Goal: Task Accomplishment & Management: Manage account settings

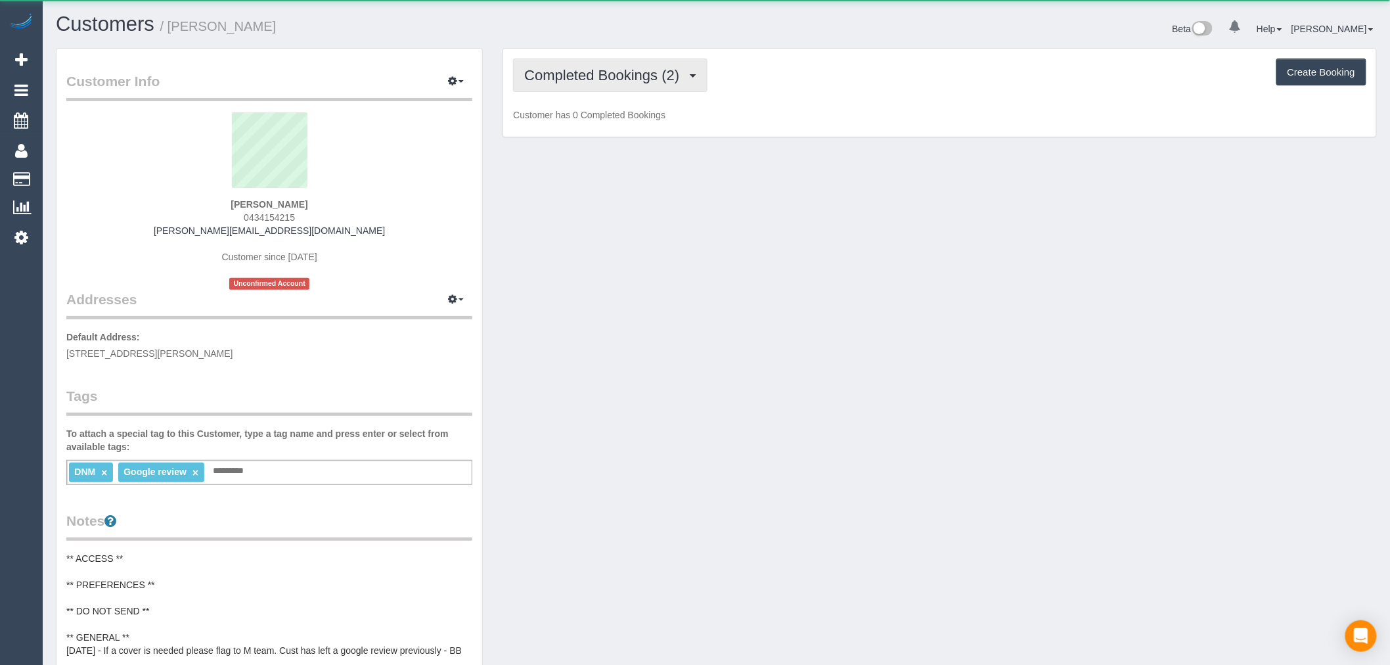
click at [591, 85] on button "Completed Bookings (2)" at bounding box center [610, 75] width 194 height 34
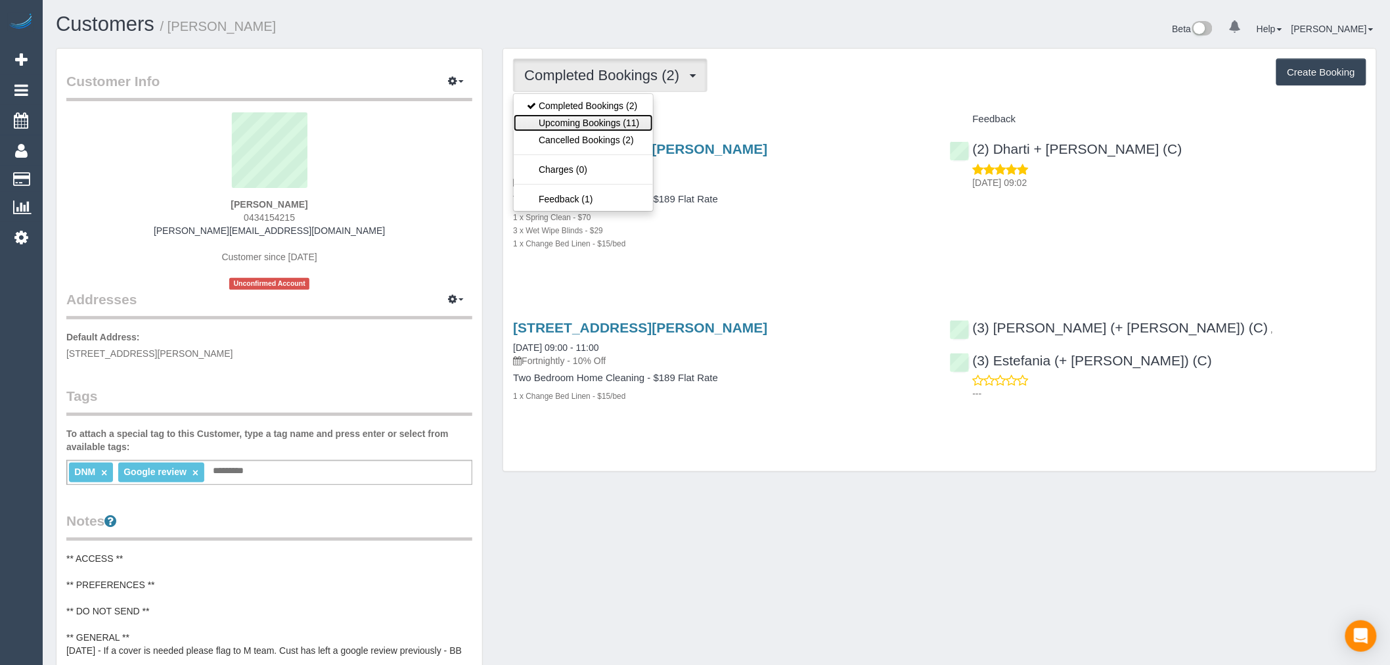
click at [594, 119] on link "Upcoming Bookings (11)" at bounding box center [583, 122] width 139 height 17
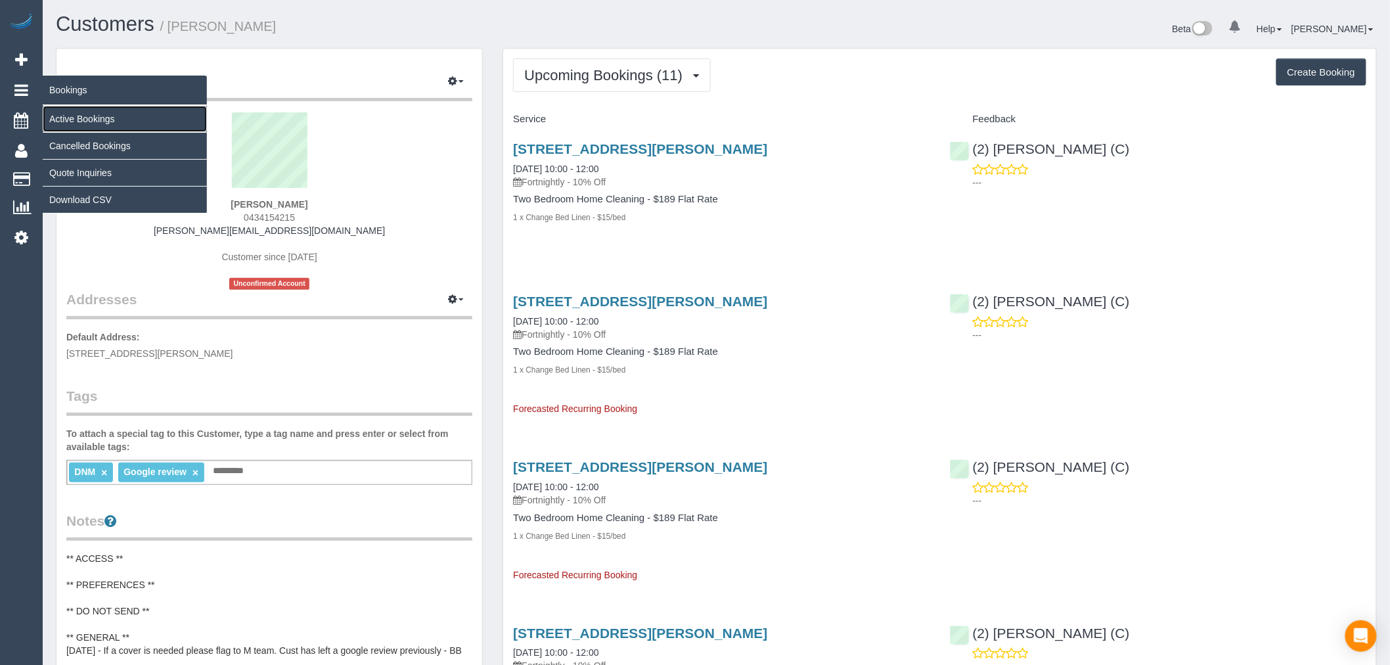
click at [105, 118] on link "Active Bookings" at bounding box center [125, 119] width 164 height 26
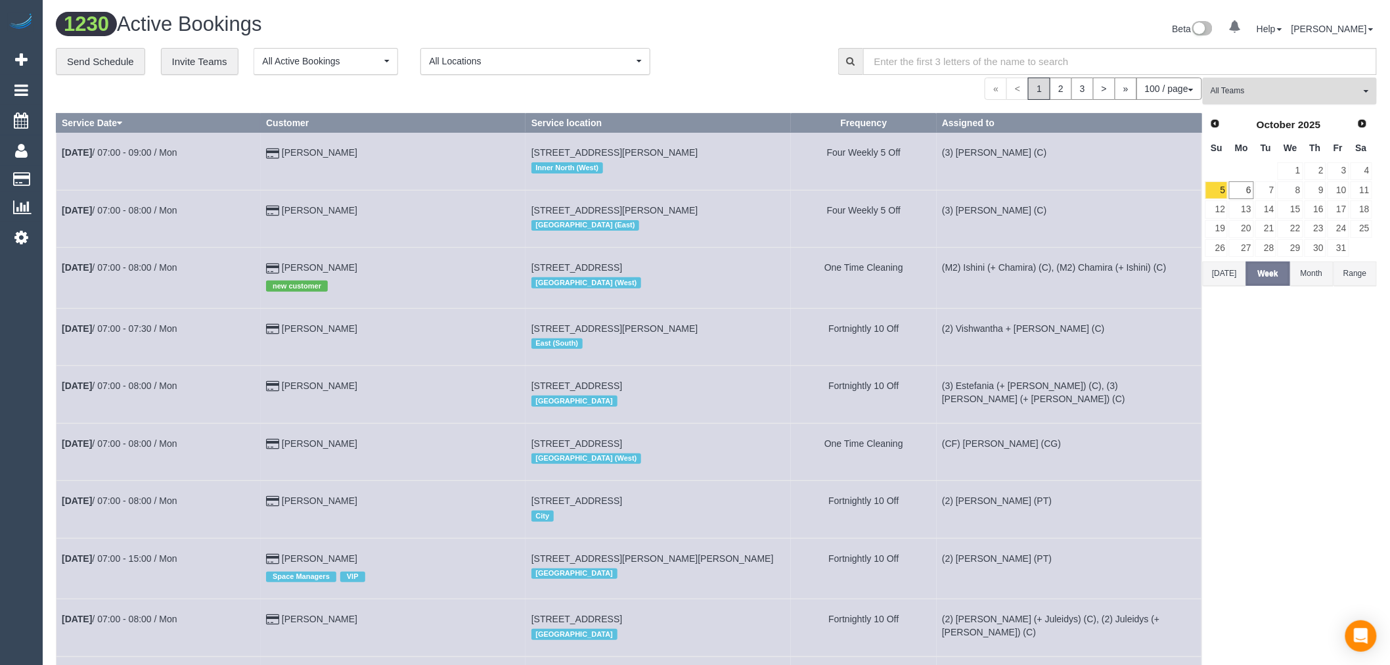
click at [1295, 95] on span "All Teams" at bounding box center [1286, 90] width 150 height 11
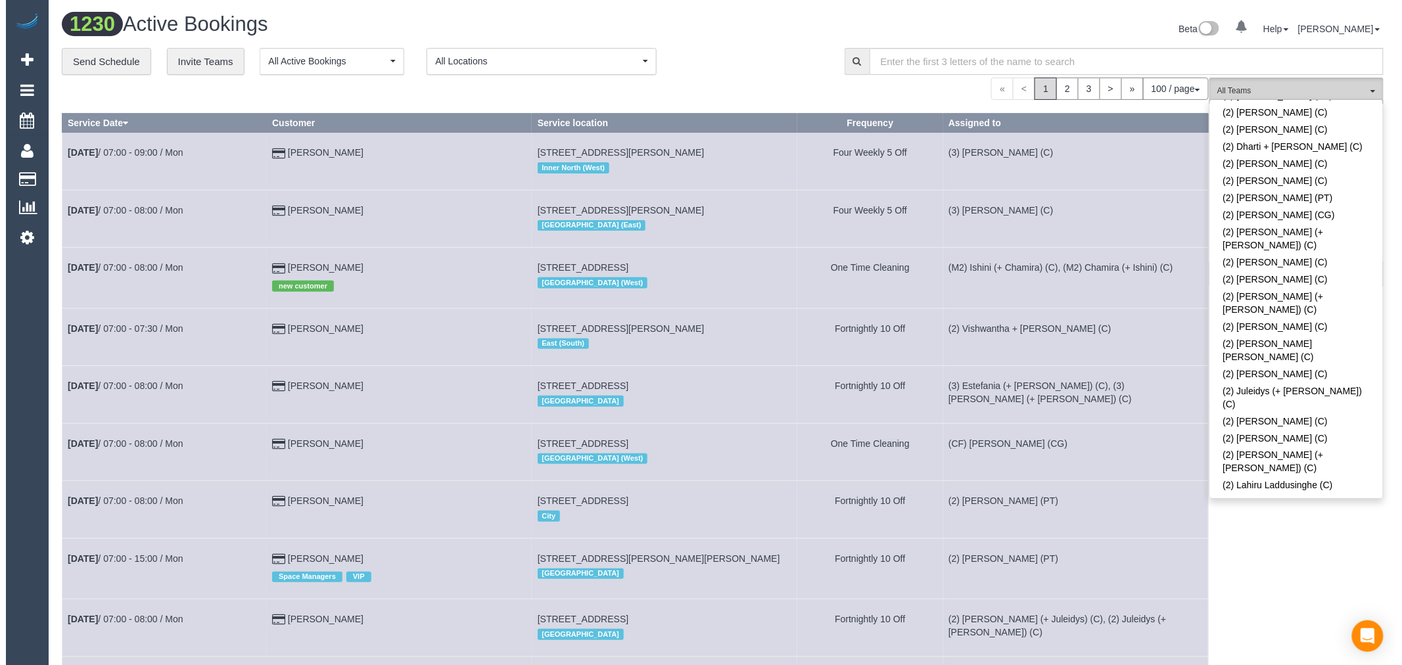
scroll to position [657, 0]
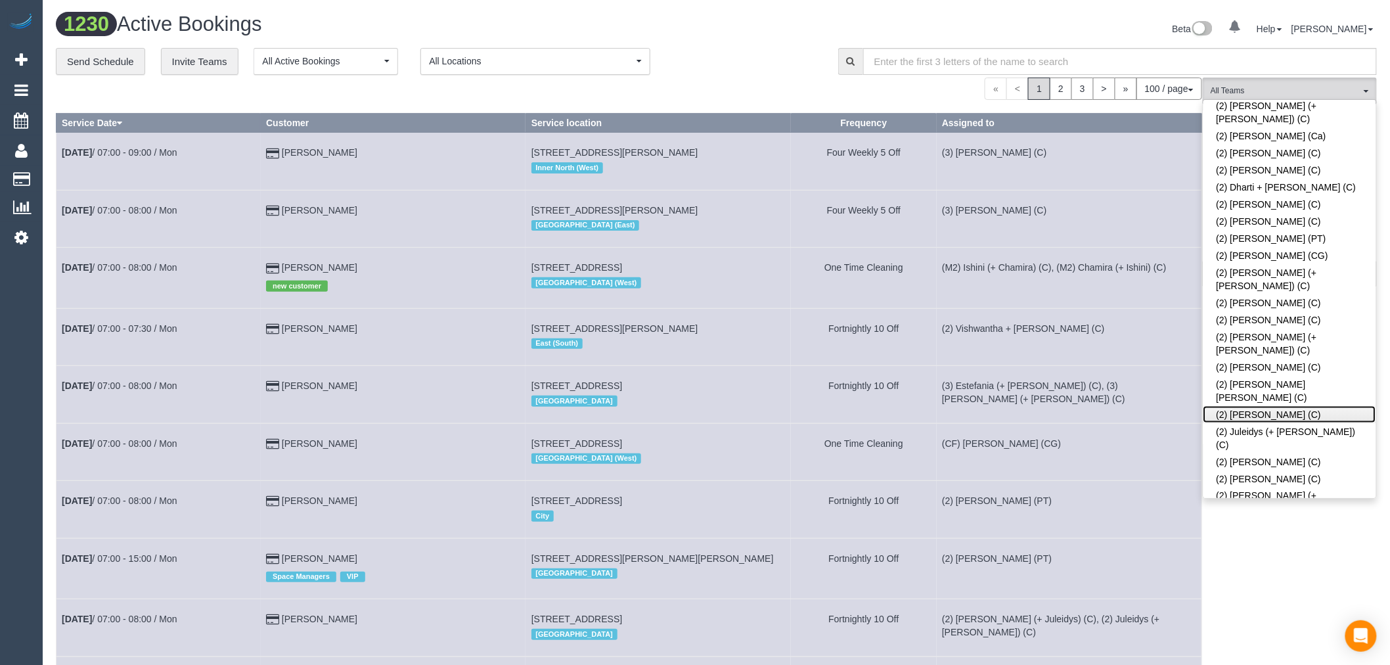
click at [1302, 406] on link "(2) [PERSON_NAME] (C)" at bounding box center [1290, 414] width 173 height 17
click at [1101, 225] on td "(3) Lakitha Wathsara (C)" at bounding box center [1069, 218] width 265 height 57
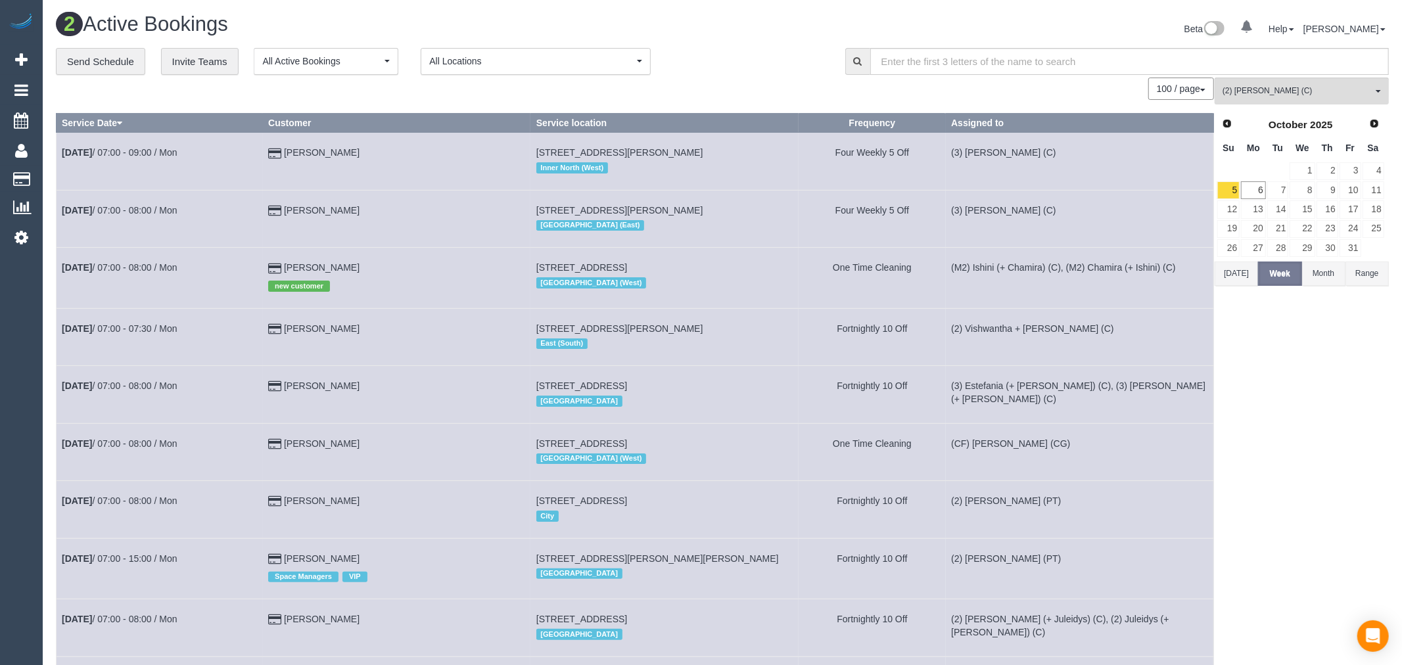
click at [1224, 276] on button "Today" at bounding box center [1235, 274] width 43 height 24
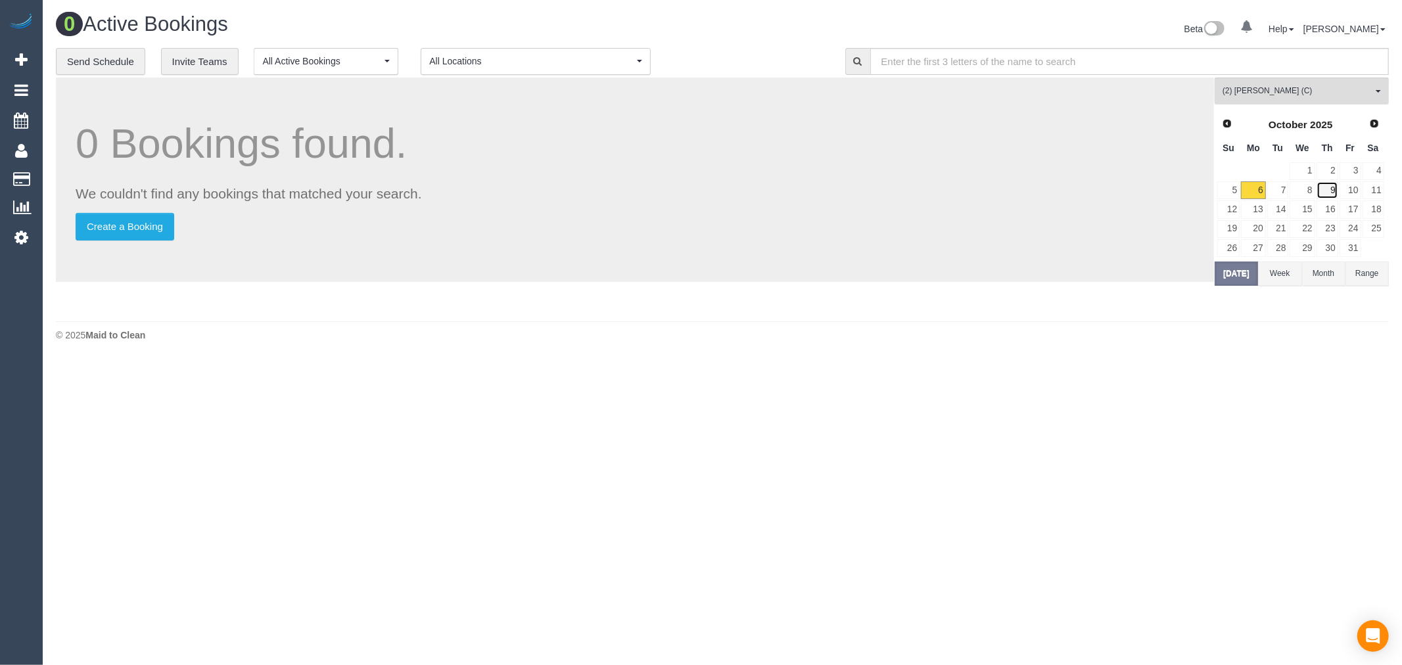
click at [1329, 187] on link "9" at bounding box center [1327, 190] width 22 height 18
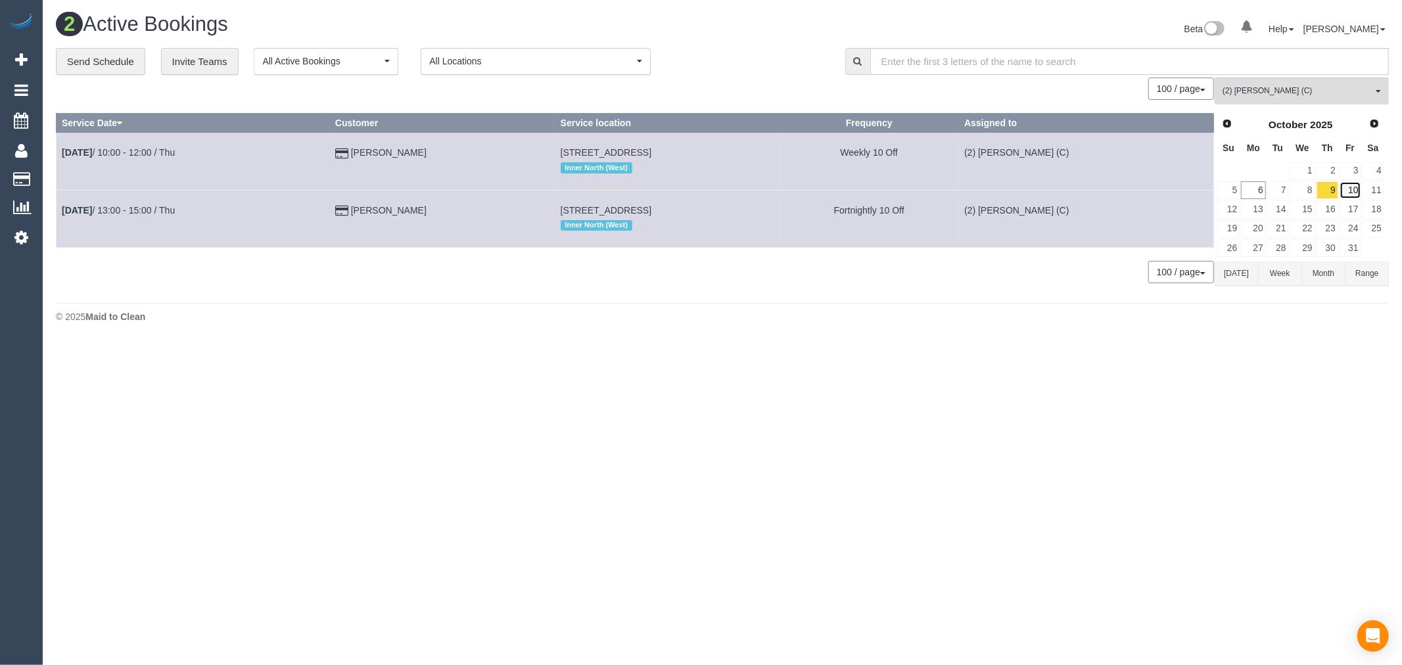
click at [1349, 193] on link "10" at bounding box center [1350, 190] width 22 height 18
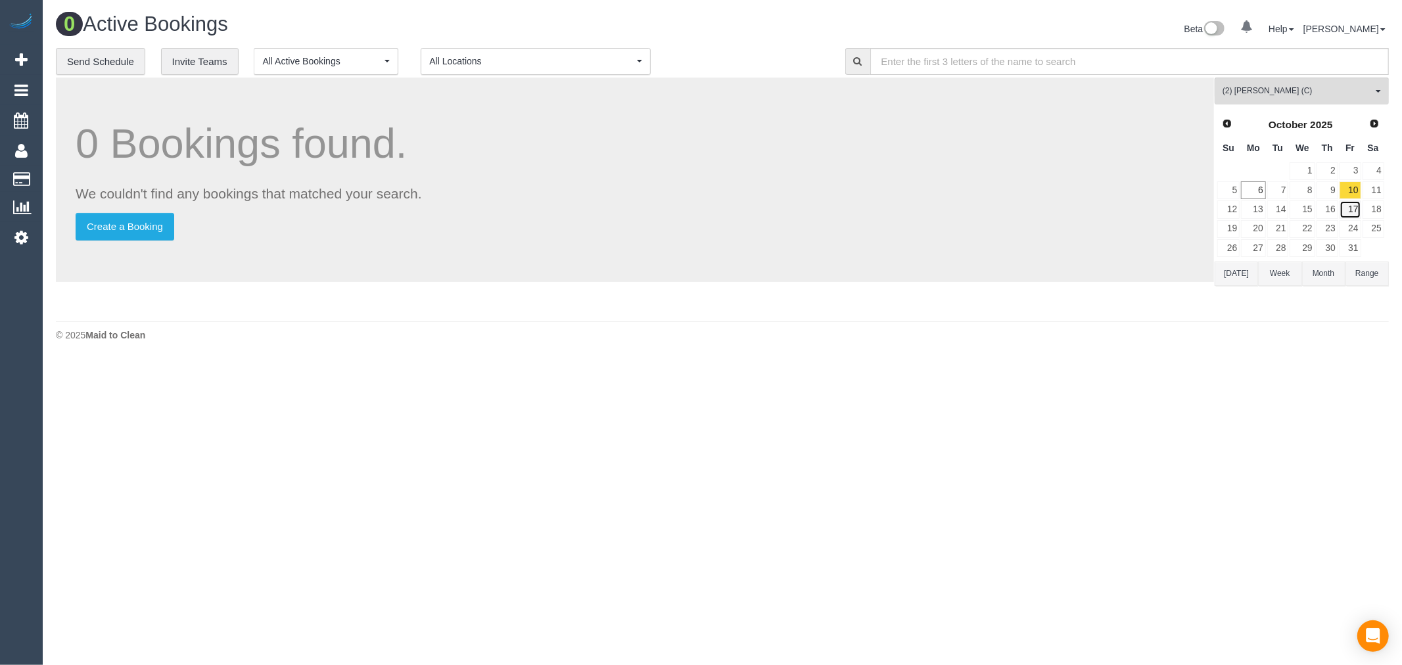
click at [1354, 216] on link "17" at bounding box center [1350, 209] width 22 height 18
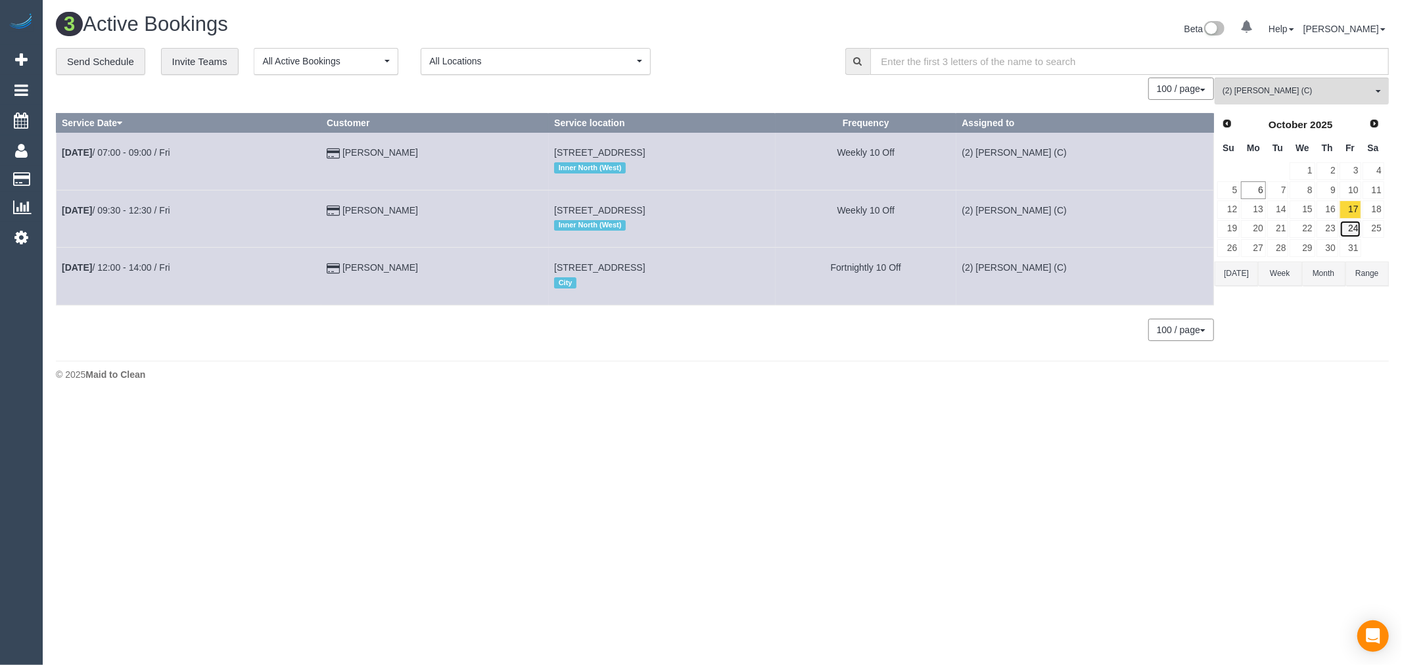
click at [1354, 229] on link "24" at bounding box center [1350, 229] width 22 height 18
click at [1377, 191] on link "11" at bounding box center [1373, 190] width 22 height 18
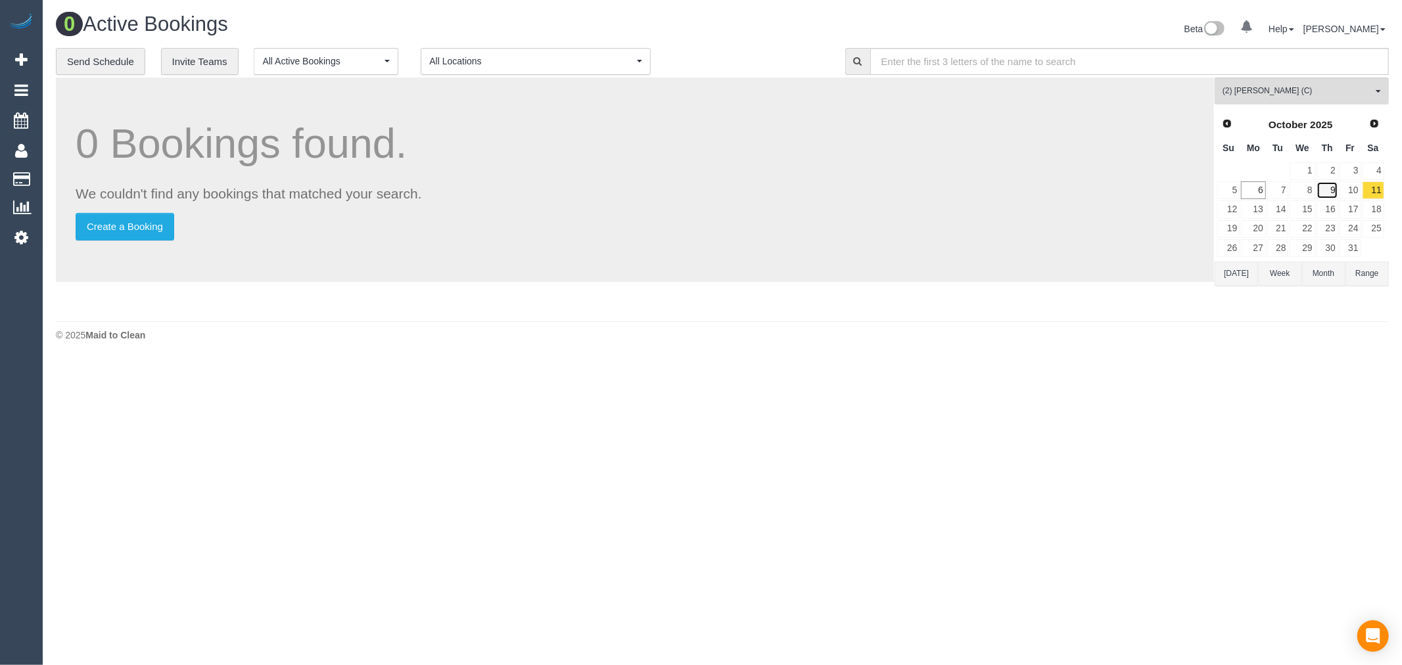
click at [1323, 183] on link "9" at bounding box center [1327, 190] width 22 height 18
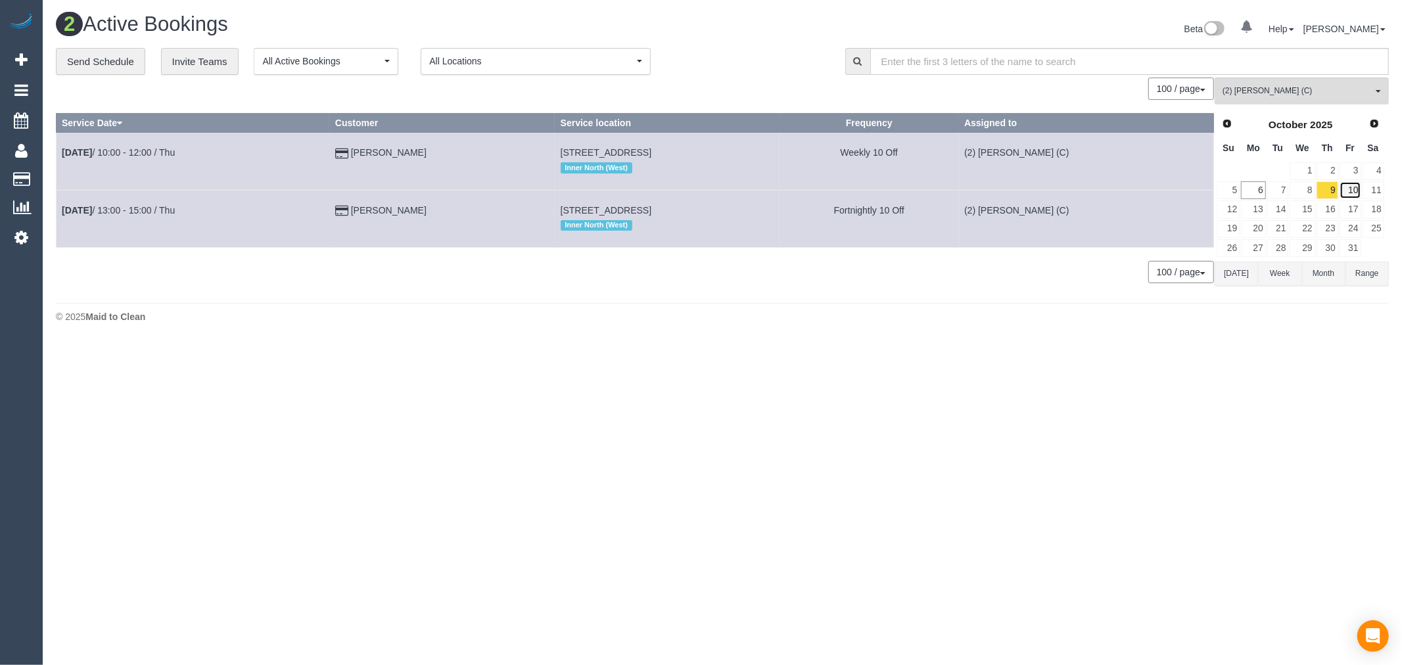
click at [1350, 193] on link "10" at bounding box center [1350, 190] width 22 height 18
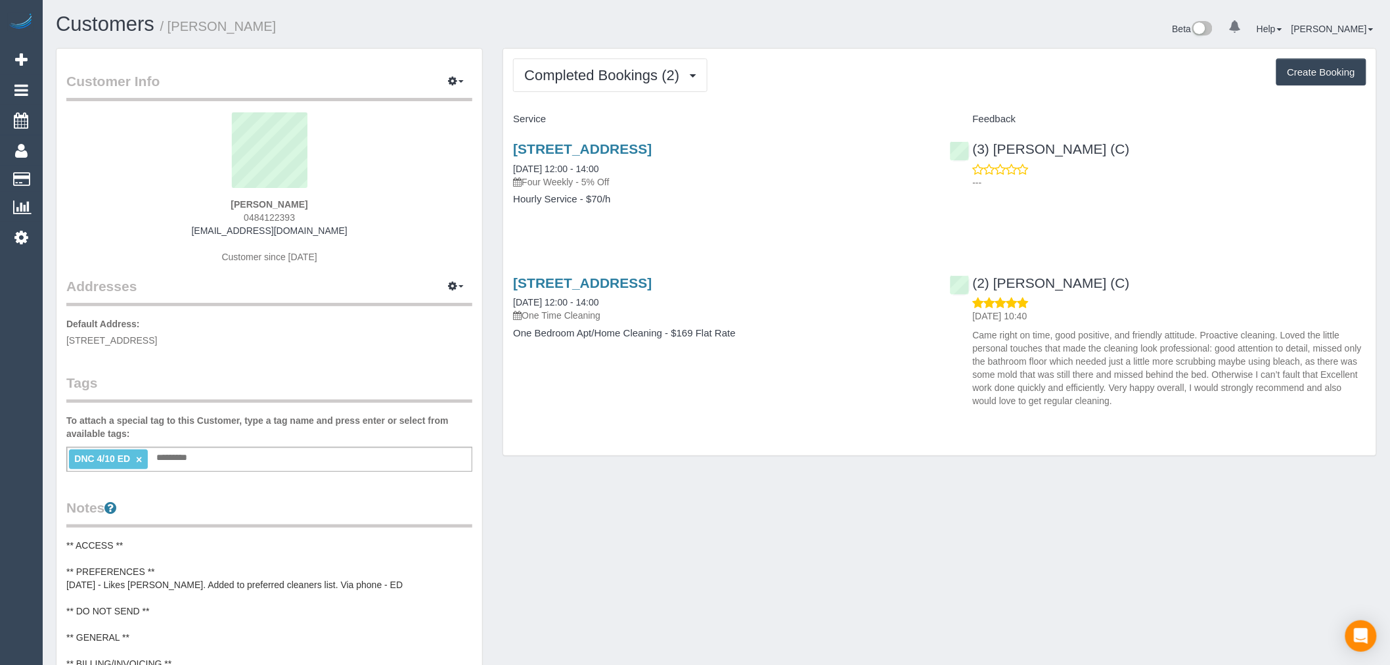
click at [620, 94] on div "Completed Bookings (2) Completed Bookings (2) Upcoming Bookings (11) Cancelled …" at bounding box center [939, 252] width 873 height 407
click at [621, 81] on span "Completed Bookings (2)" at bounding box center [605, 75] width 162 height 16
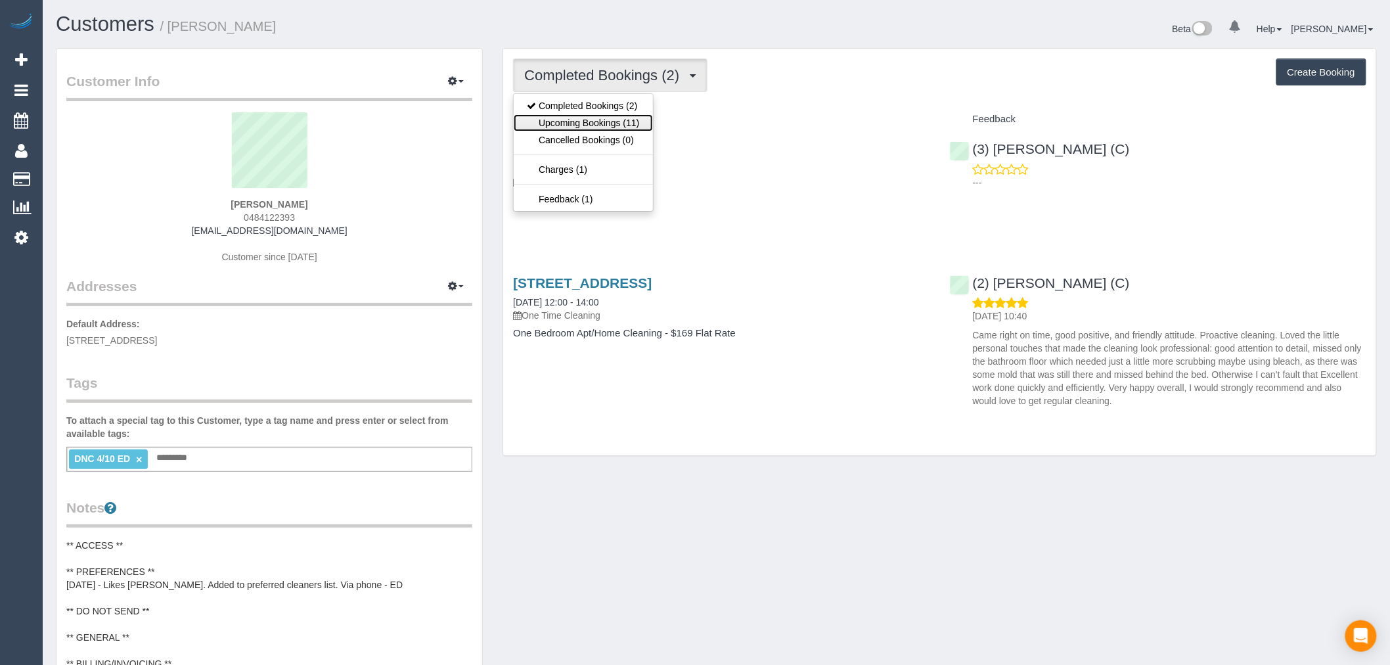
click at [623, 122] on link "Upcoming Bookings (11)" at bounding box center [583, 122] width 139 height 17
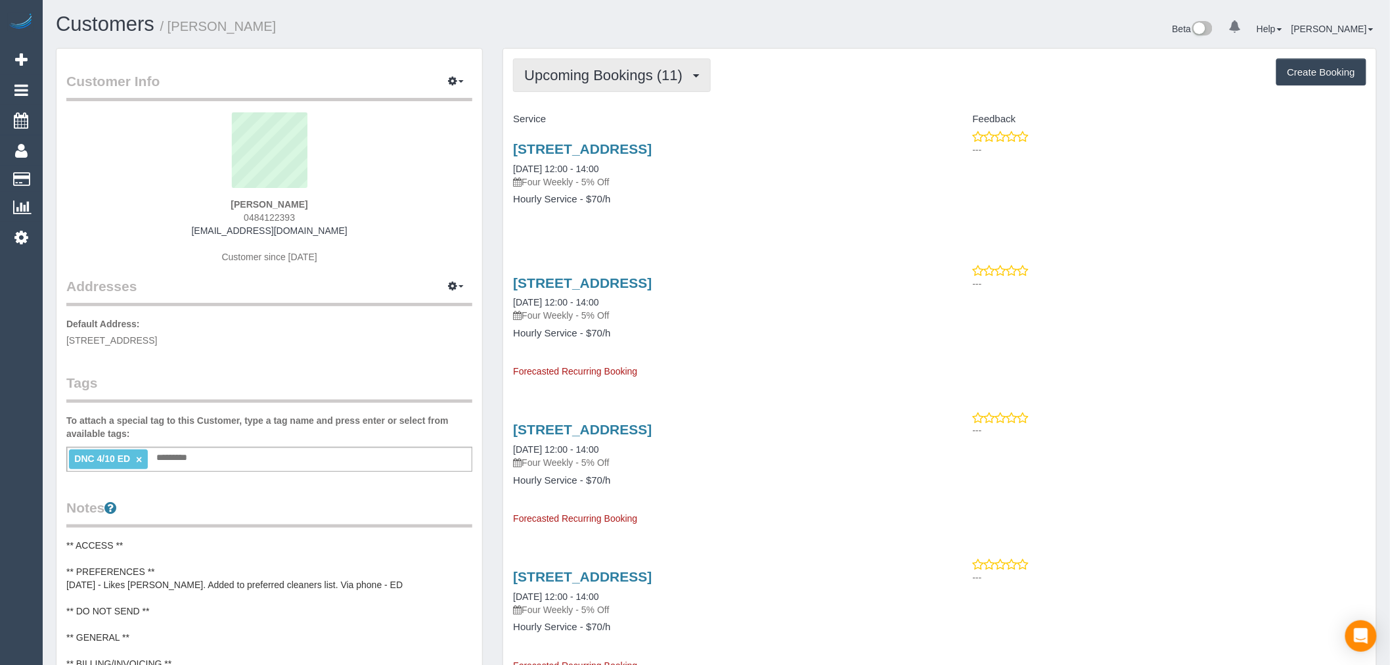
click at [629, 70] on span "Upcoming Bookings (11)" at bounding box center [606, 75] width 165 height 16
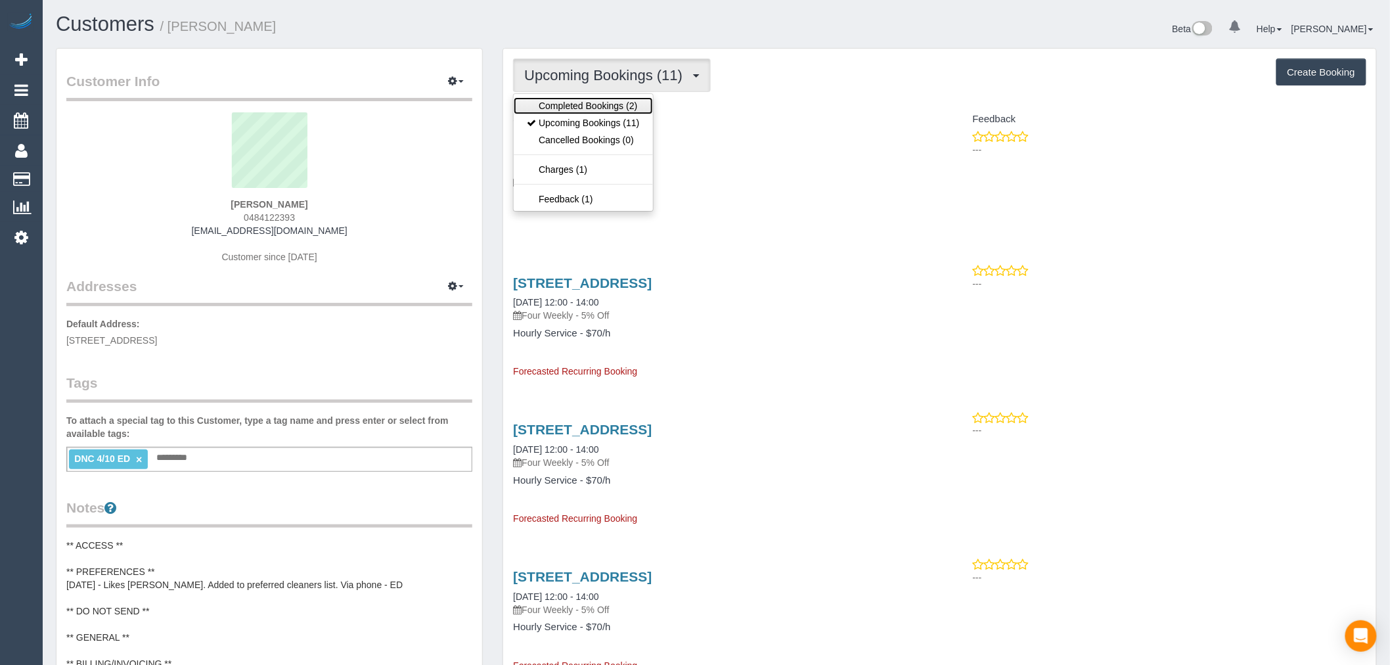
click at [624, 114] on link "Completed Bookings (2)" at bounding box center [583, 105] width 139 height 17
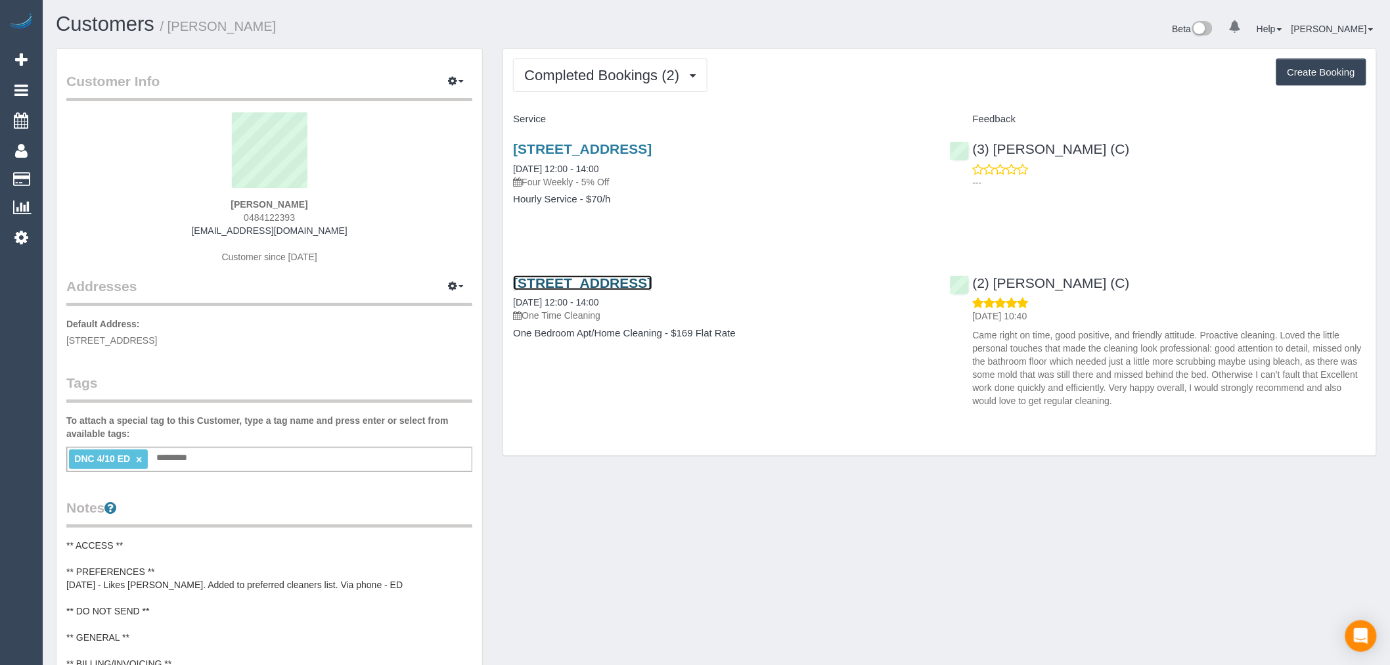
click at [652, 284] on link "[STREET_ADDRESS]" at bounding box center [582, 282] width 139 height 15
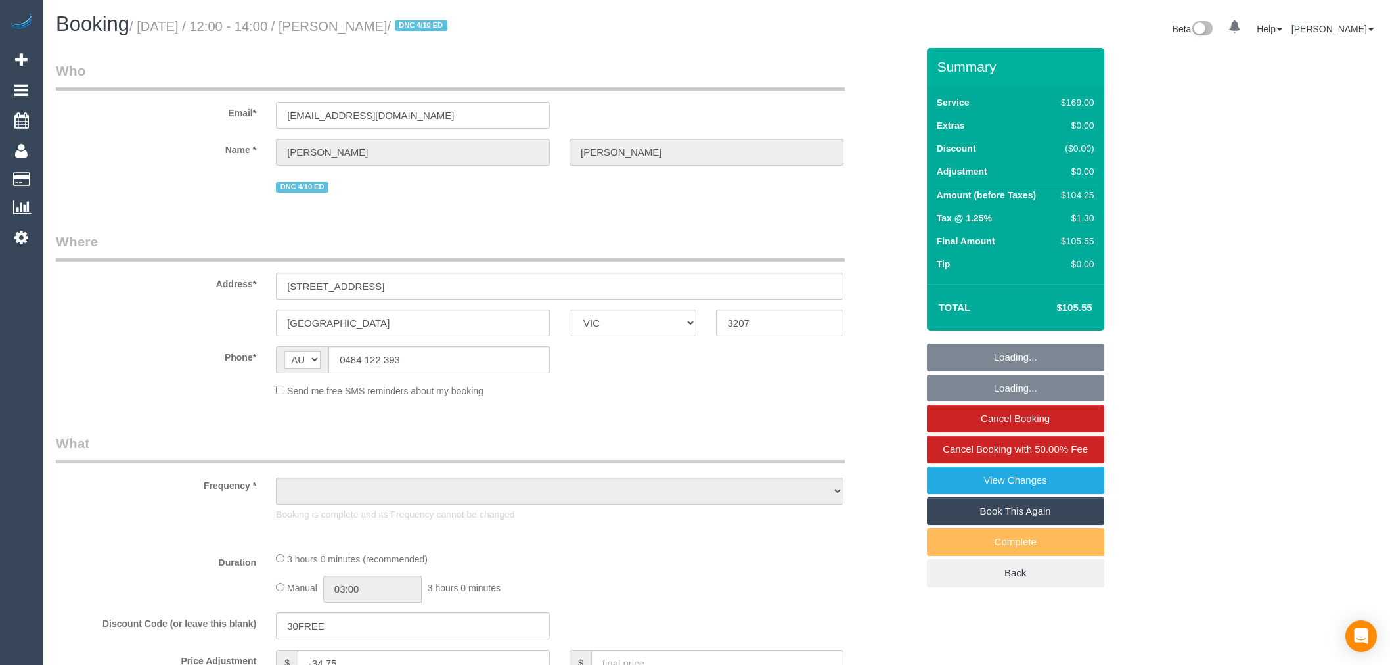
select select "VIC"
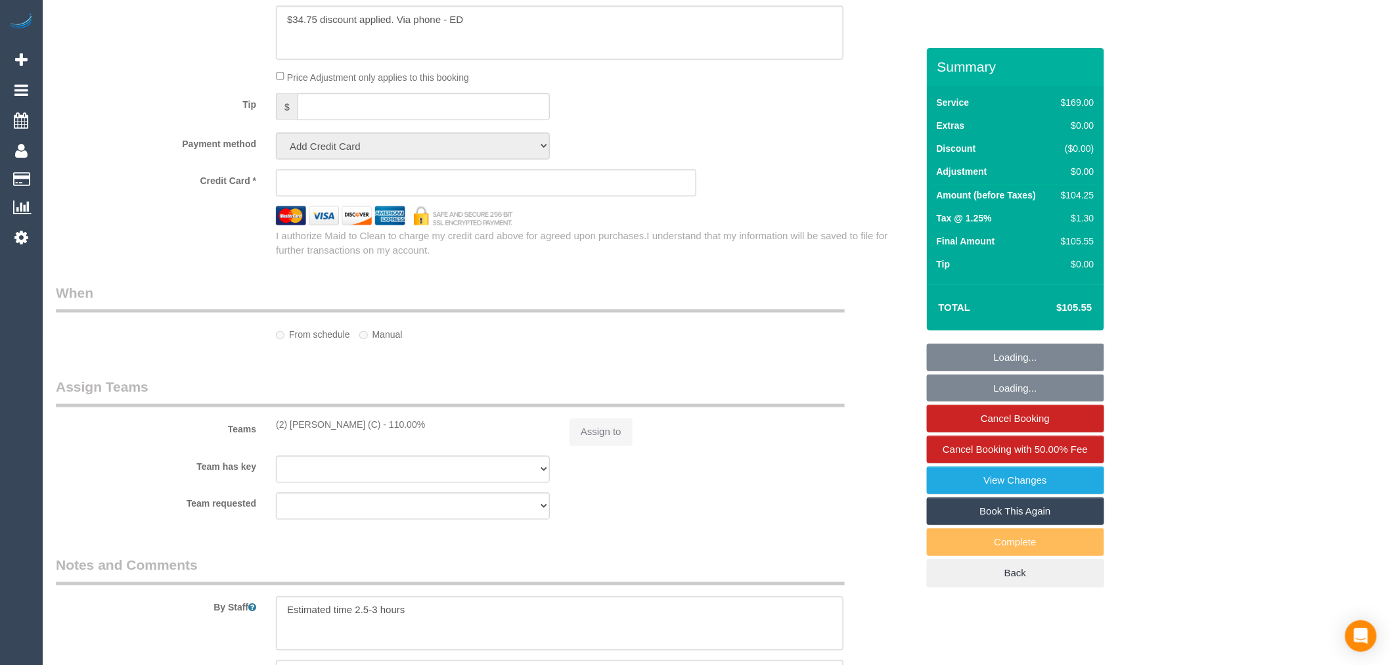
select select "object:549"
select select "string:stripe-pm_1RzwE62GScqysDRV91N4G2JE"
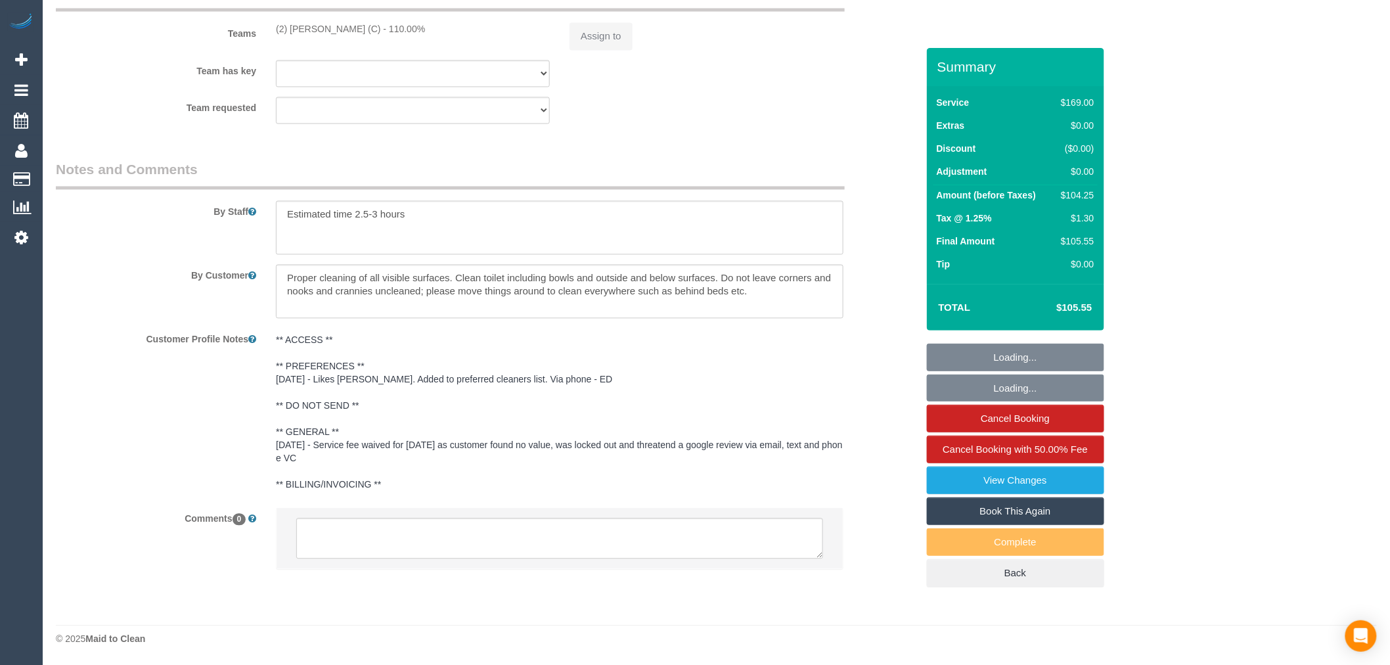
select select "spot1"
select select "object:709"
select select "number:28"
select select "number:14"
select select "number:19"
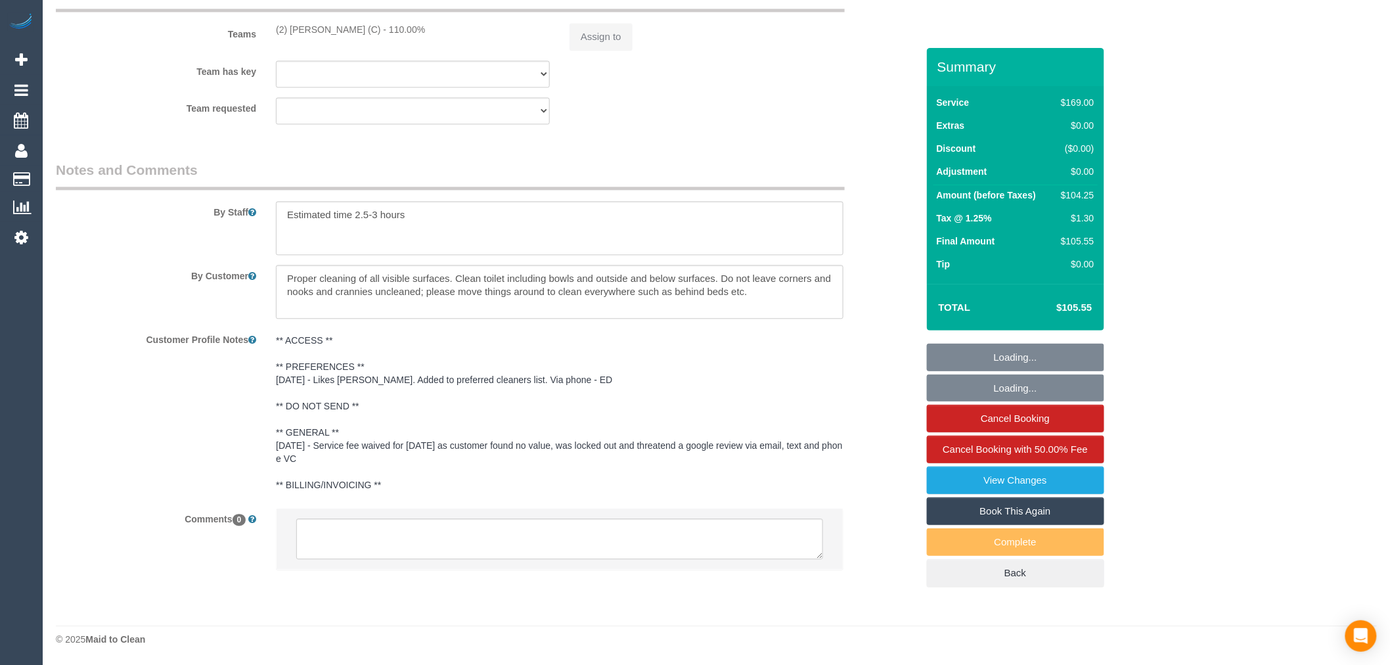
select select "number:22"
select select "number:12"
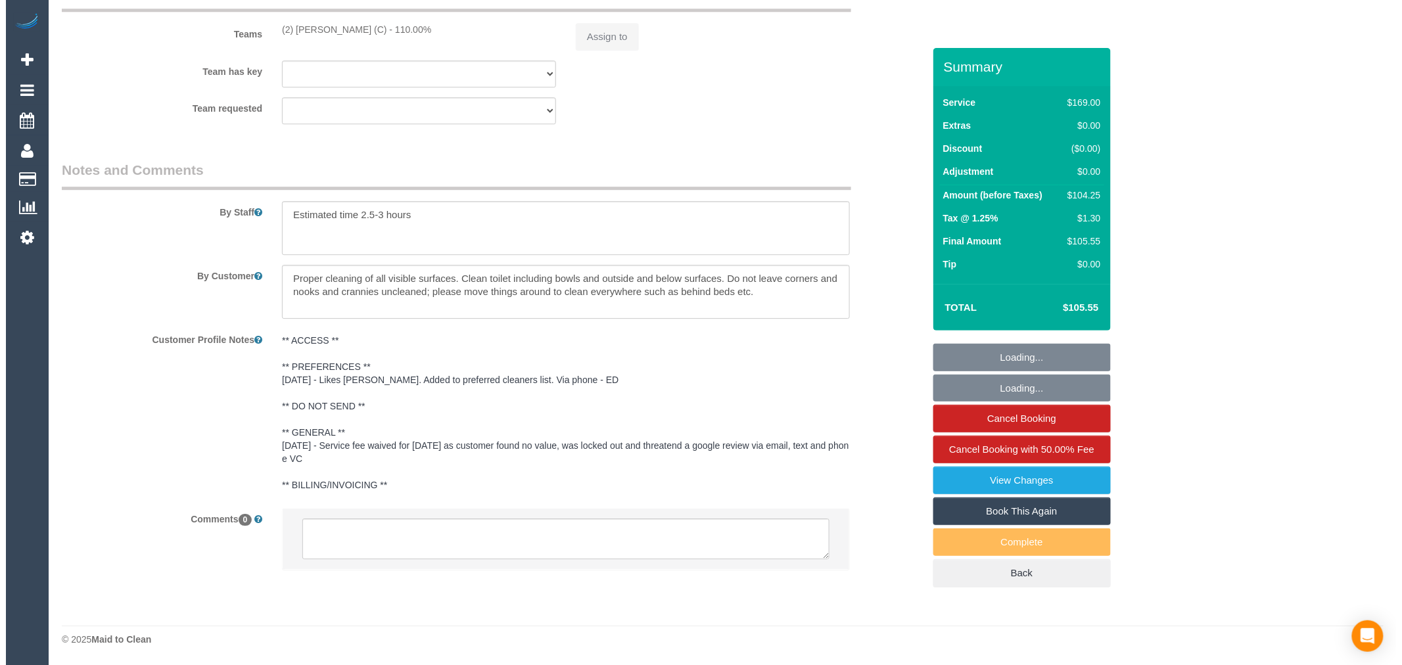
scroll to position [2099, 0]
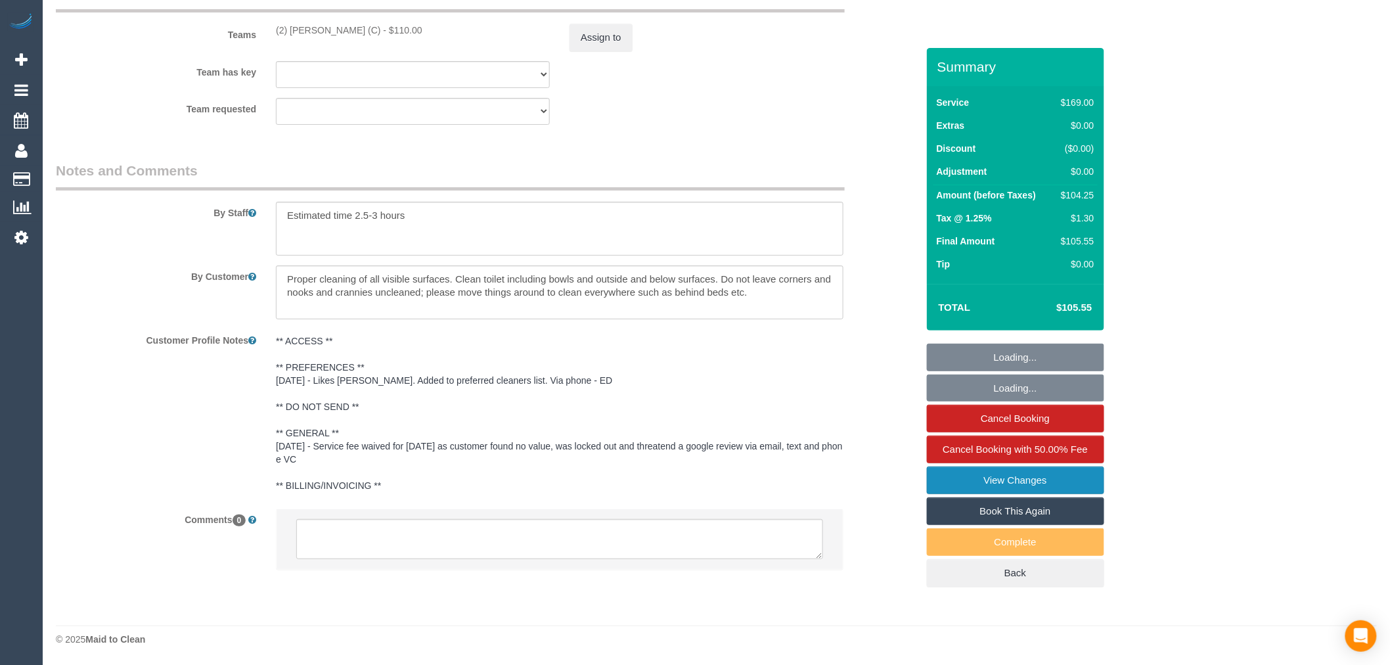
click at [1026, 478] on link "View Changes" at bounding box center [1015, 481] width 177 height 28
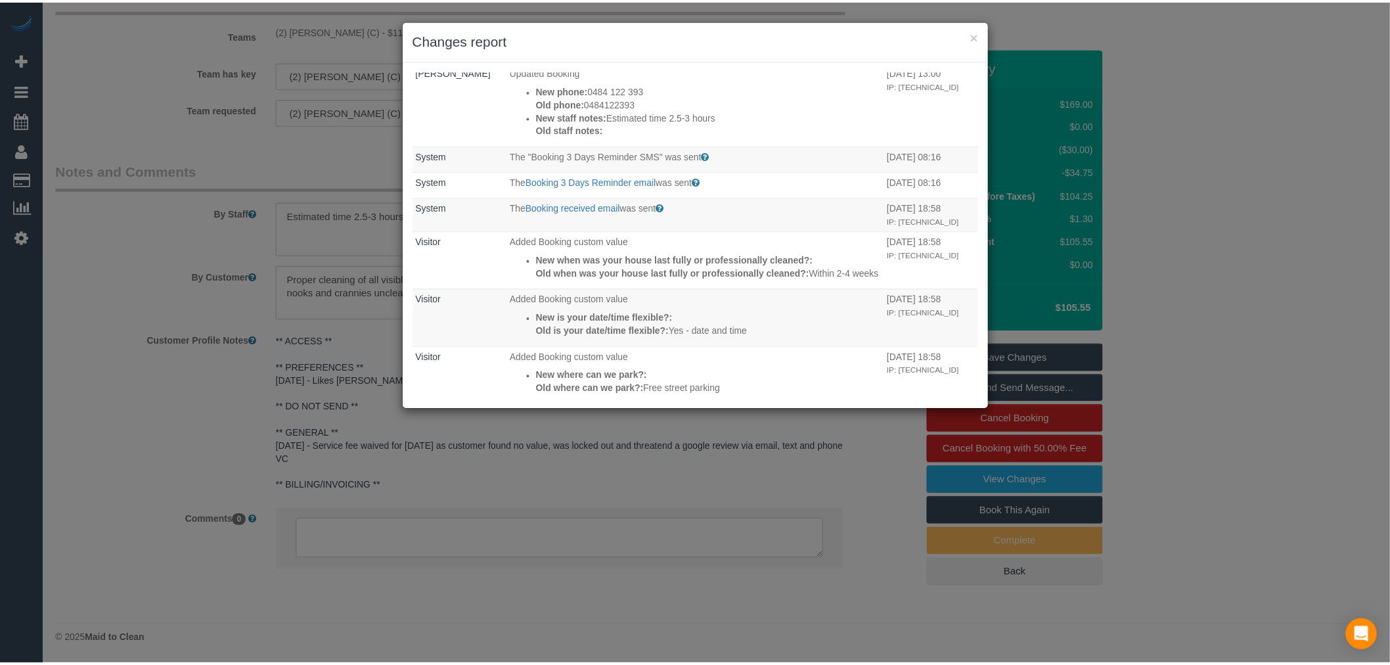
scroll to position [803, 0]
